Goal: Task Accomplishment & Management: Manage account settings

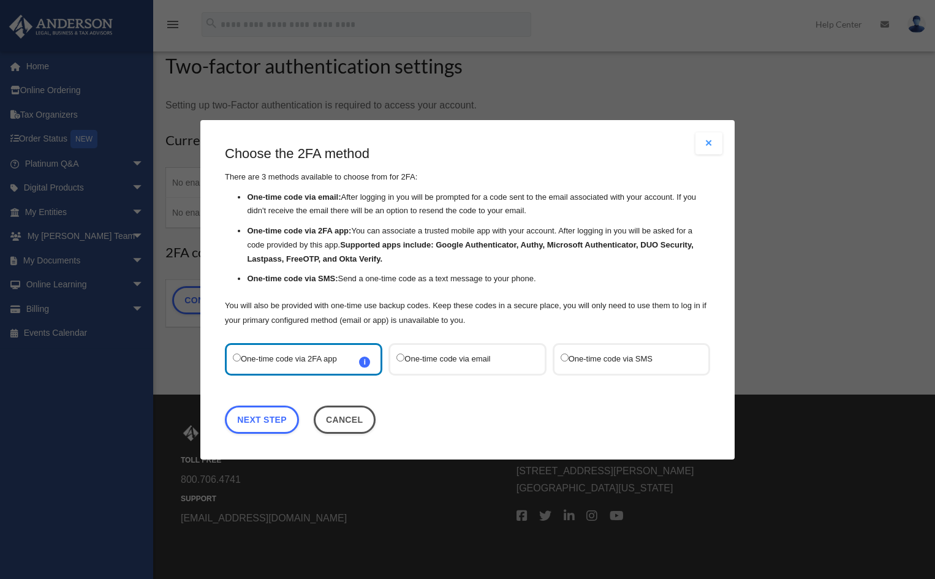
scroll to position [41, 0]
click at [656, 352] on label "One-time code via SMS" at bounding box center [625, 359] width 129 height 17
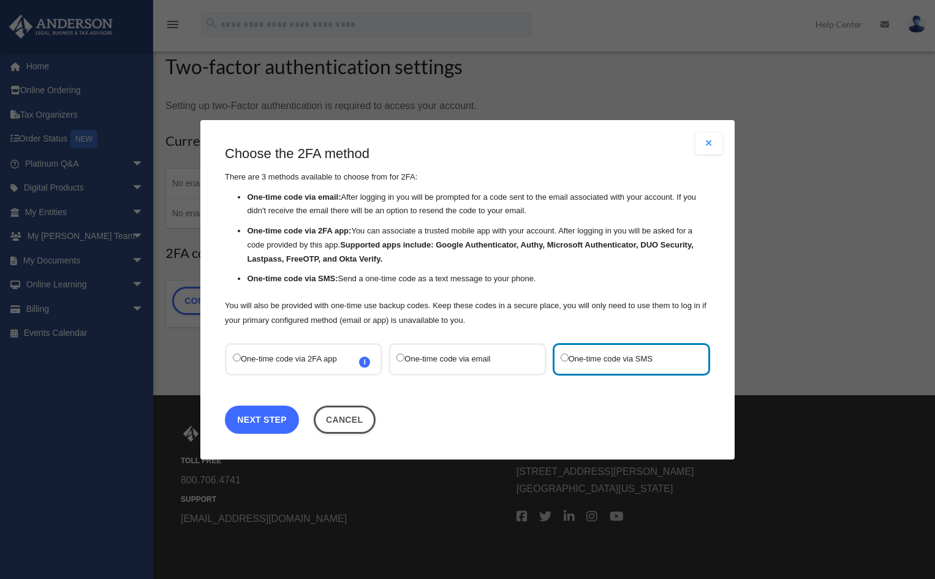
click at [256, 422] on link "Next Step" at bounding box center [262, 419] width 74 height 28
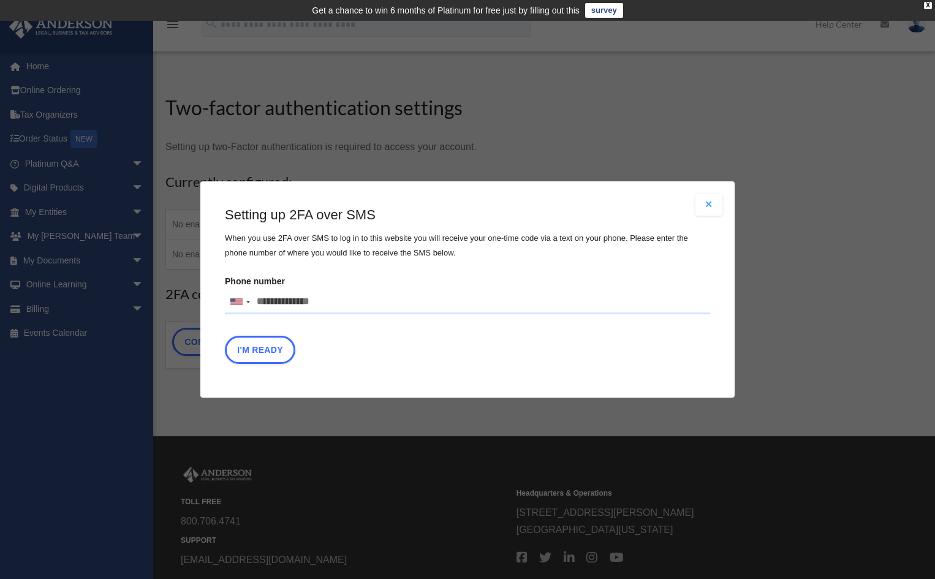
drag, startPoint x: 333, startPoint y: 298, endPoint x: 74, endPoint y: 292, distance: 258.7
click at [74, 292] on div "Are you sure? Any unsaved changes will be lost! Yes No Choose the 2FA method Th…" at bounding box center [467, 289] width 935 height 579
type input "**********"
click at [257, 347] on button "I'm Ready" at bounding box center [260, 350] width 70 height 28
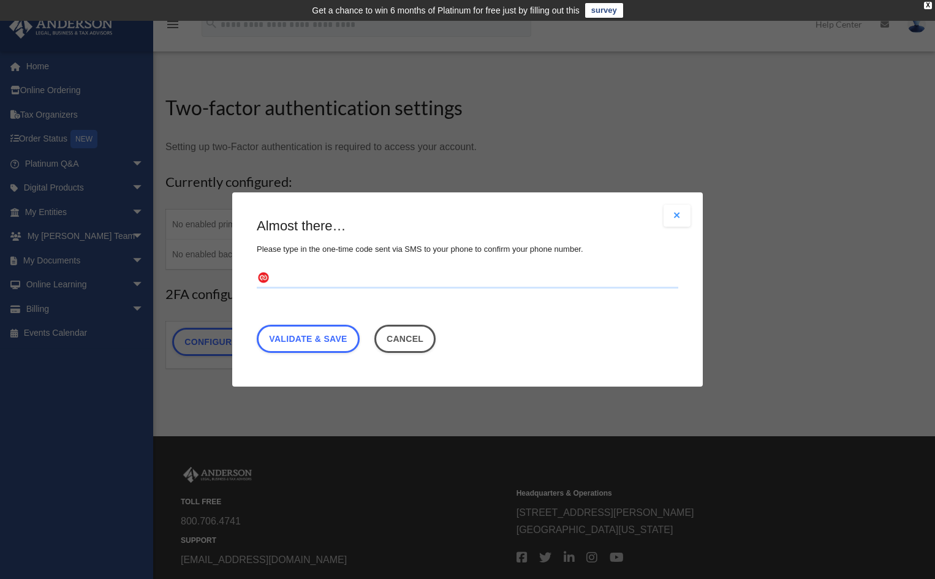
click at [282, 286] on input "text" at bounding box center [468, 279] width 422 height 20
type input "******"
click at [314, 340] on link "Validate & Save" at bounding box center [308, 339] width 103 height 28
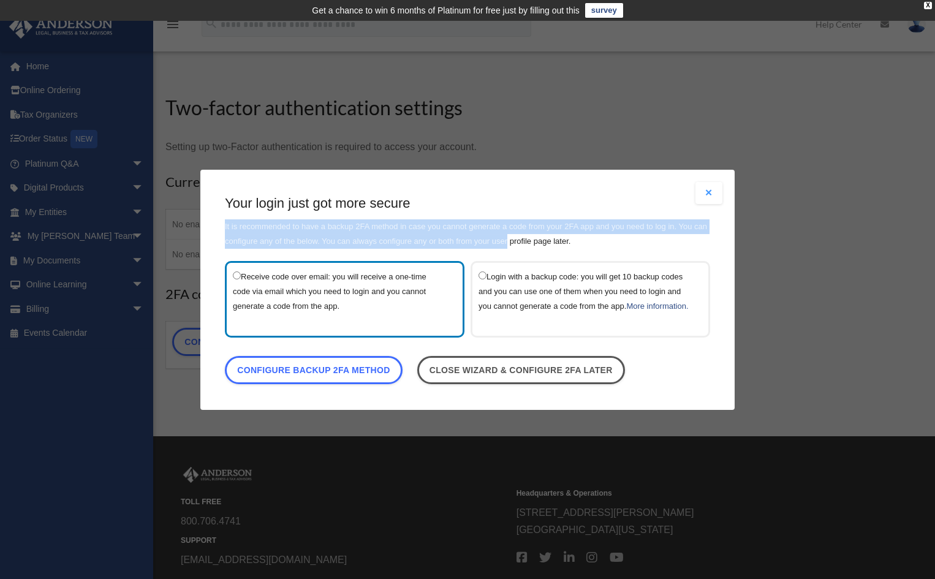
drag, startPoint x: 469, startPoint y: 164, endPoint x: 577, endPoint y: 159, distance: 108.0
click at [541, 192] on div "Are you sure? Any unsaved changes will be lost! Yes No Choose the 2FA method Th…" at bounding box center [467, 290] width 534 height 240
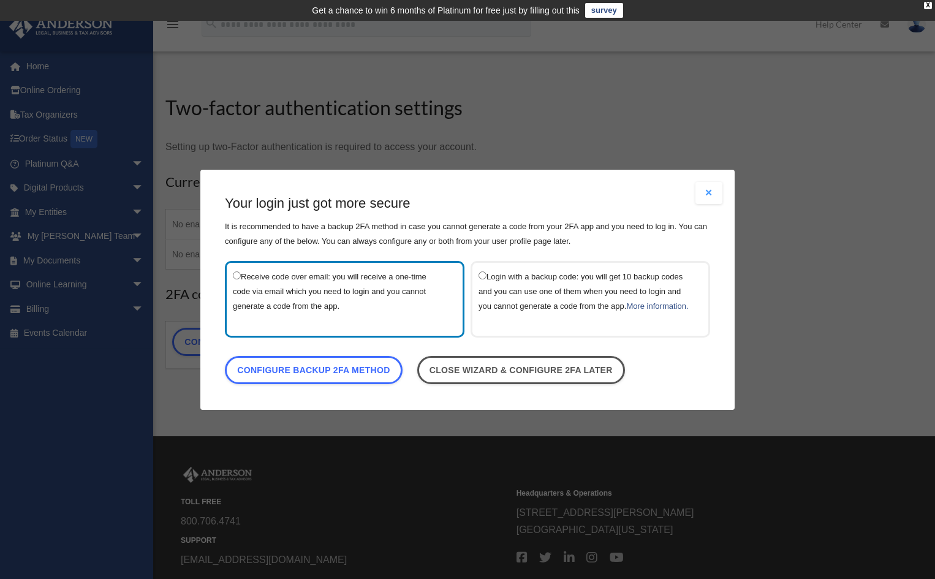
click at [163, 412] on div "Are you sure? Any unsaved changes will be lost! Yes No Choose the 2FA method Th…" at bounding box center [467, 289] width 935 height 579
drag, startPoint x: 174, startPoint y: 408, endPoint x: 170, endPoint y: 403, distance: 6.5
click at [173, 408] on div "Are you sure? Any unsaved changes will be lost! Yes No Choose the 2FA method Th…" at bounding box center [467, 289] width 935 height 579
click at [549, 94] on div "Are you sure? Any unsaved changes will be lost! Yes No Choose the 2FA method Th…" at bounding box center [467, 289] width 935 height 579
click at [296, 126] on div "Are you sure? Any unsaved changes will be lost! Yes No Choose the 2FA method Th…" at bounding box center [467, 289] width 935 height 579
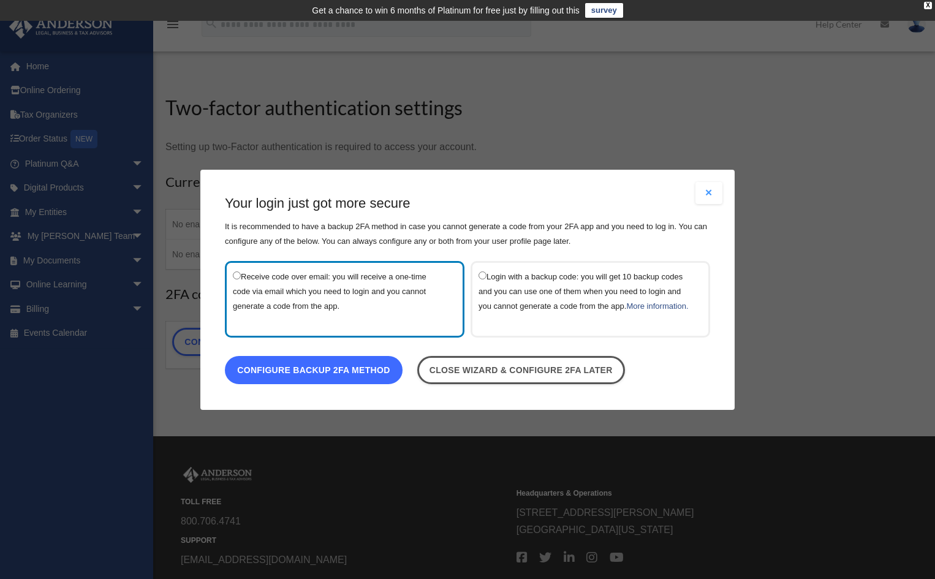
click at [282, 374] on link "Configure backup 2FA method" at bounding box center [314, 369] width 178 height 28
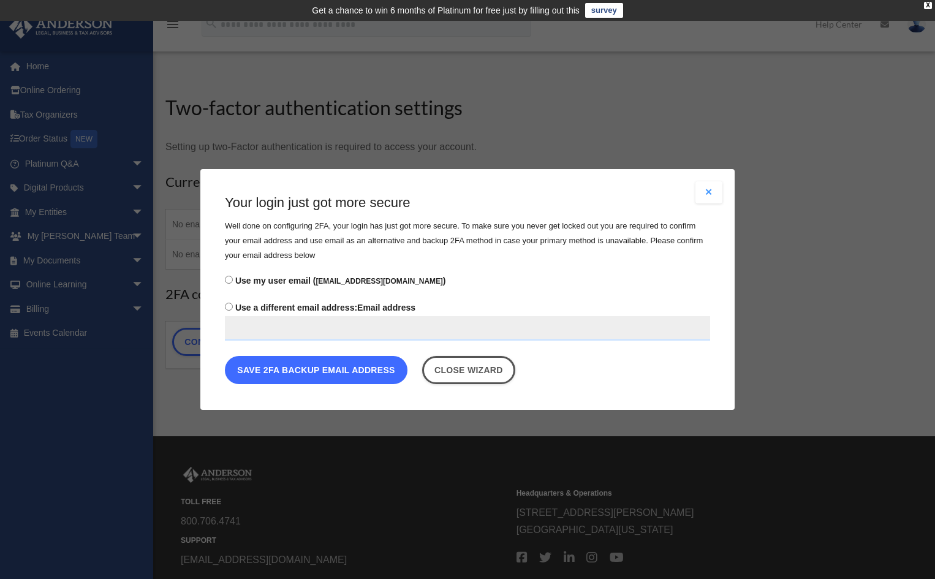
click at [327, 368] on button "Save 2FA backup email address" at bounding box center [316, 370] width 183 height 28
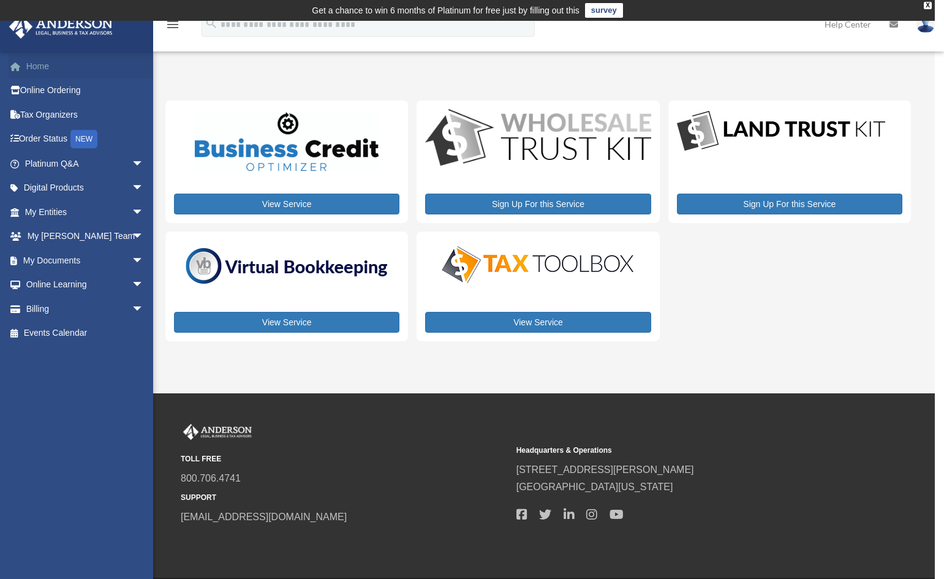
click at [34, 67] on link "Home" at bounding box center [86, 66] width 154 height 25
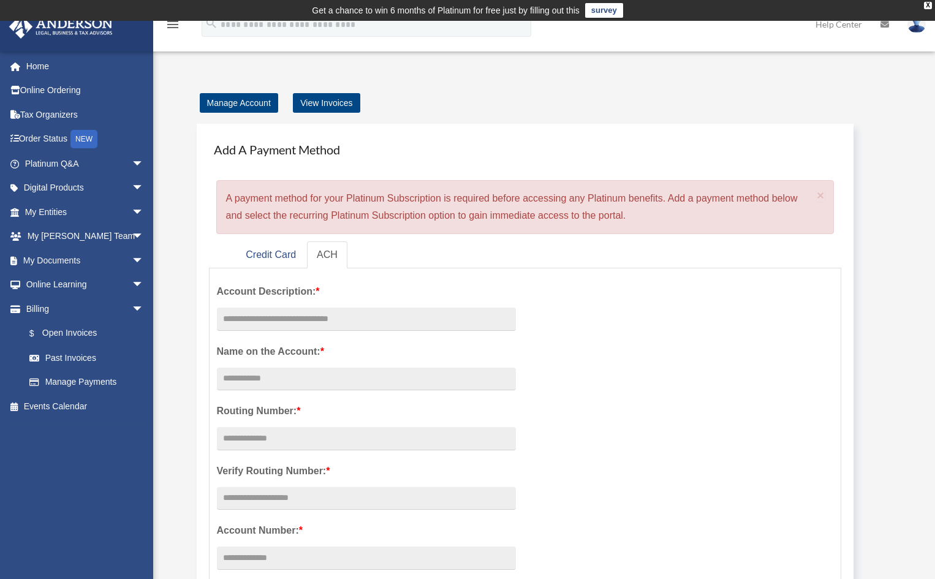
click at [918, 24] on img at bounding box center [917, 24] width 18 height 18
click at [222, 98] on link "Manage Account" at bounding box center [239, 103] width 78 height 20
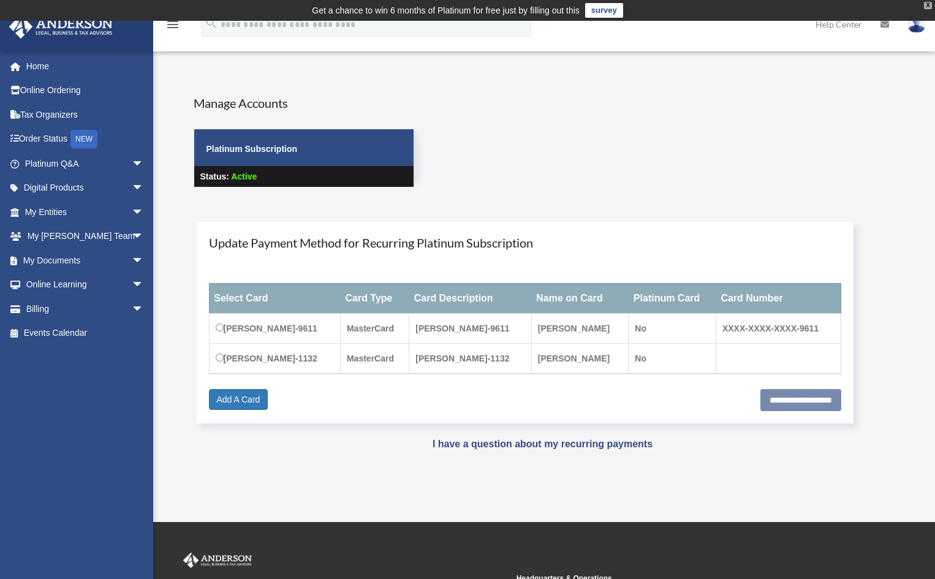
click at [931, 6] on div "X" at bounding box center [928, 5] width 8 height 7
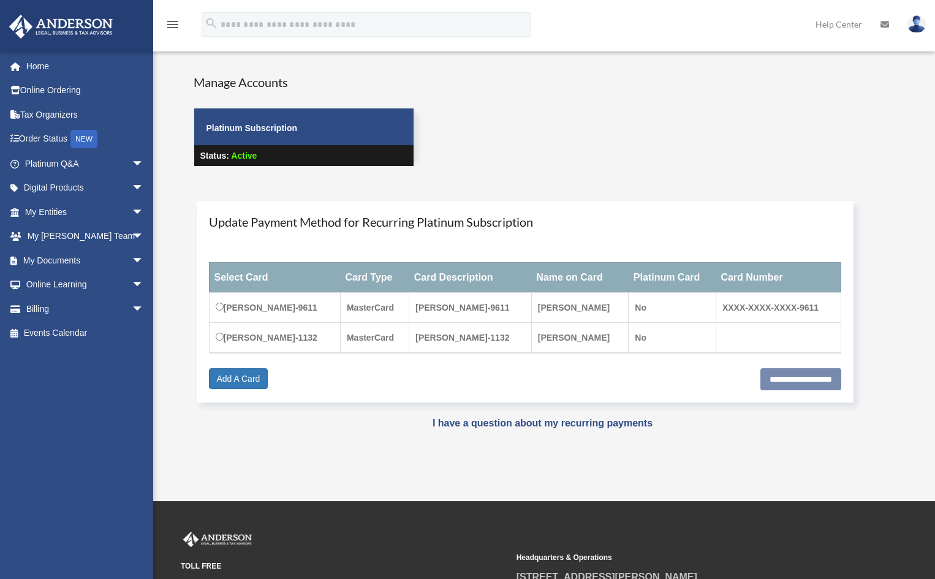
click at [916, 29] on img at bounding box center [917, 24] width 18 height 18
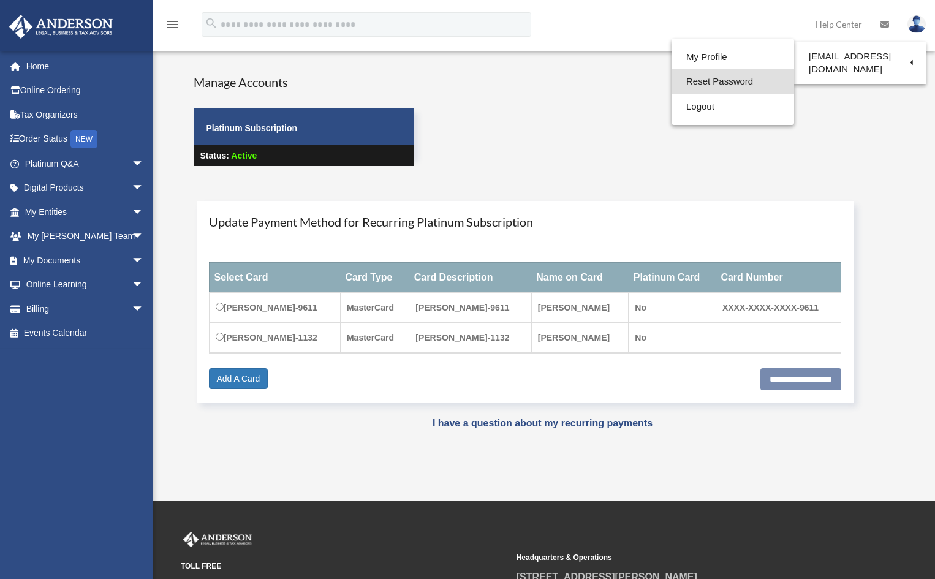
click at [698, 79] on link "Reset Password" at bounding box center [733, 81] width 123 height 25
